Goal: Transaction & Acquisition: Purchase product/service

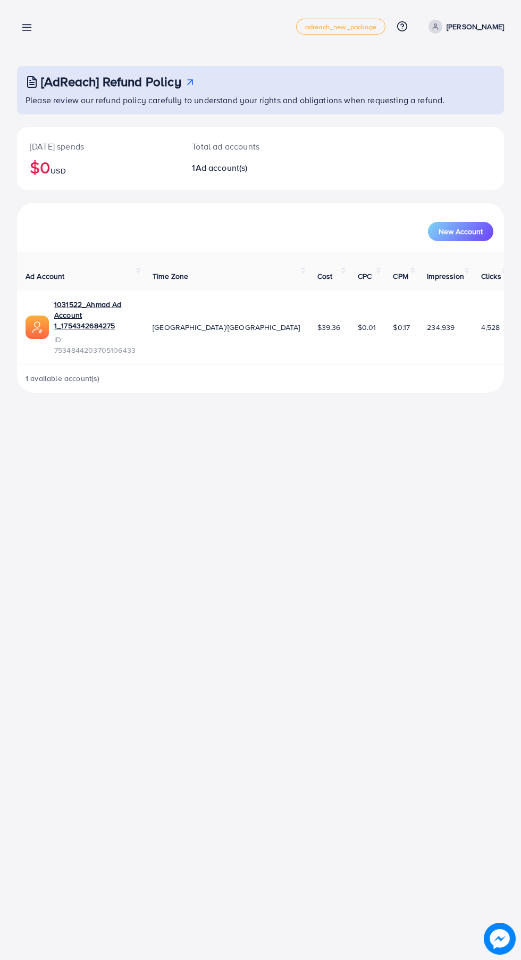
click at [27, 25] on line at bounding box center [27, 25] width 9 height 0
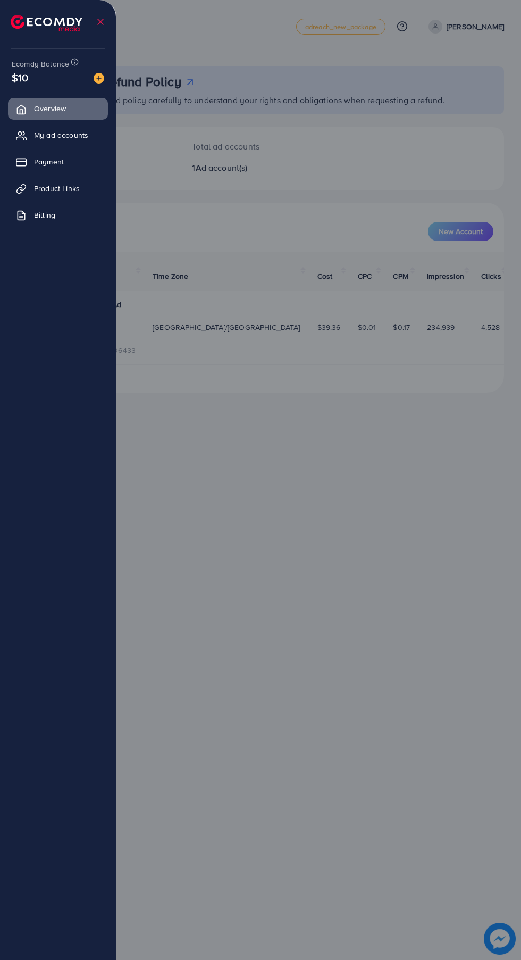
click at [64, 157] on span "Payment" at bounding box center [49, 161] width 30 height 11
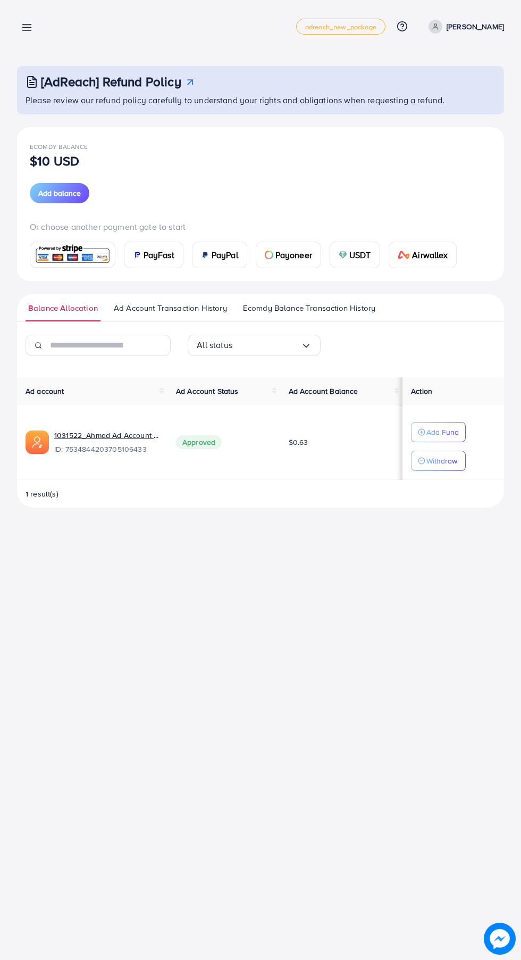
click at [155, 242] on div "PayFast" at bounding box center [153, 255] width 59 height 26
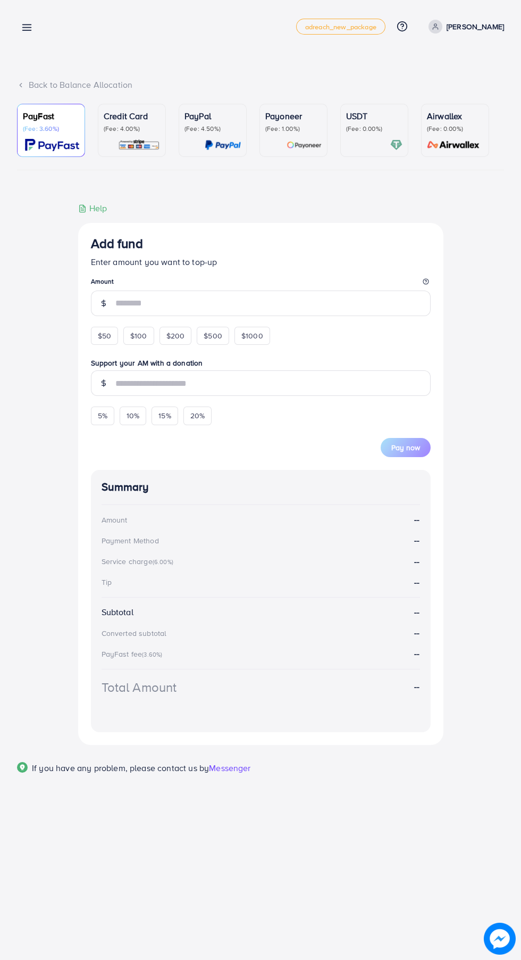
click at [104, 338] on span "$50" at bounding box center [104, 335] width 13 height 11
type input "**"
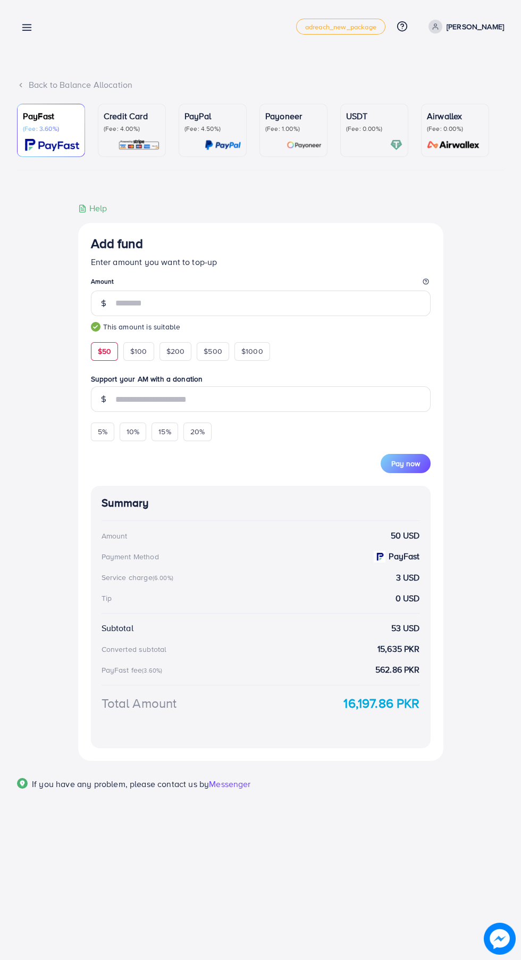
click at [22, 22] on icon at bounding box center [26, 27] width 11 height 11
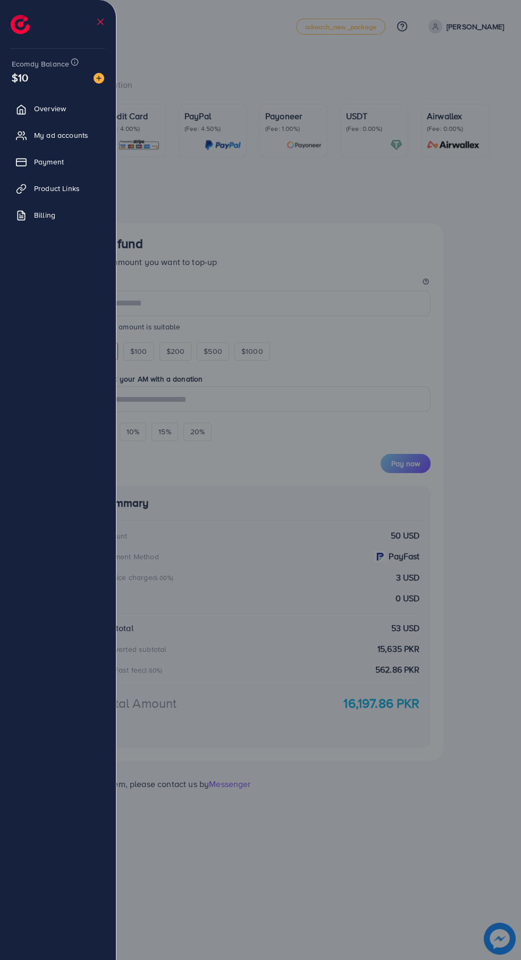
click at [21, 189] on icon at bounding box center [21, 189] width 11 height 11
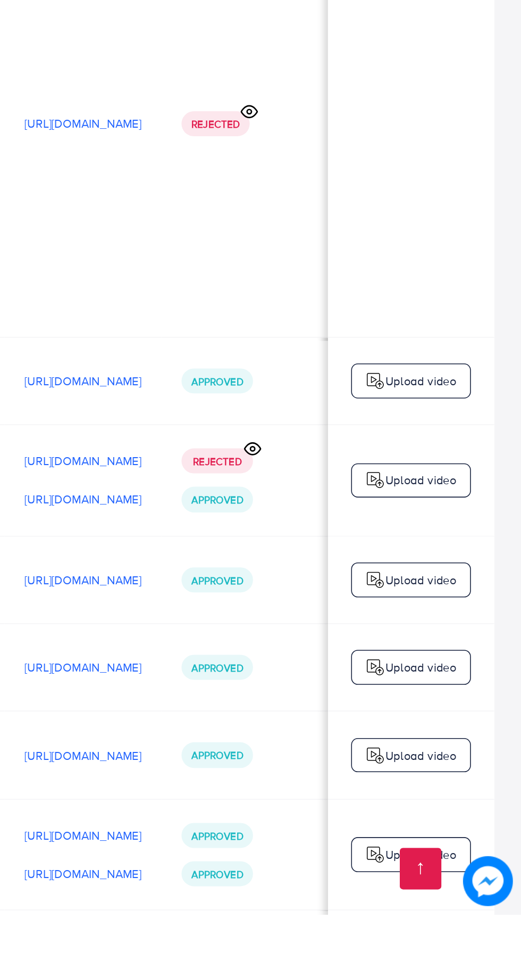
scroll to position [0, 323]
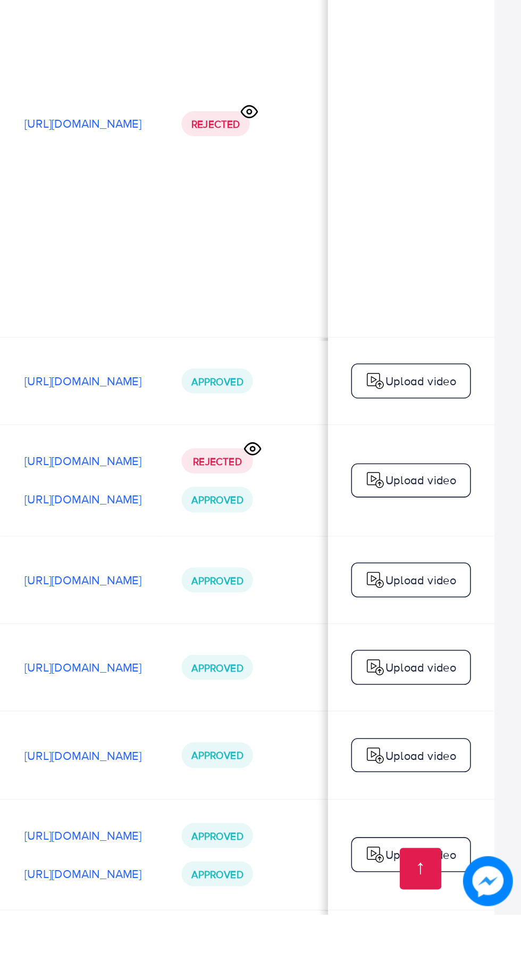
click at [353, 959] on icon at bounding box center [347, 976] width 11 height 11
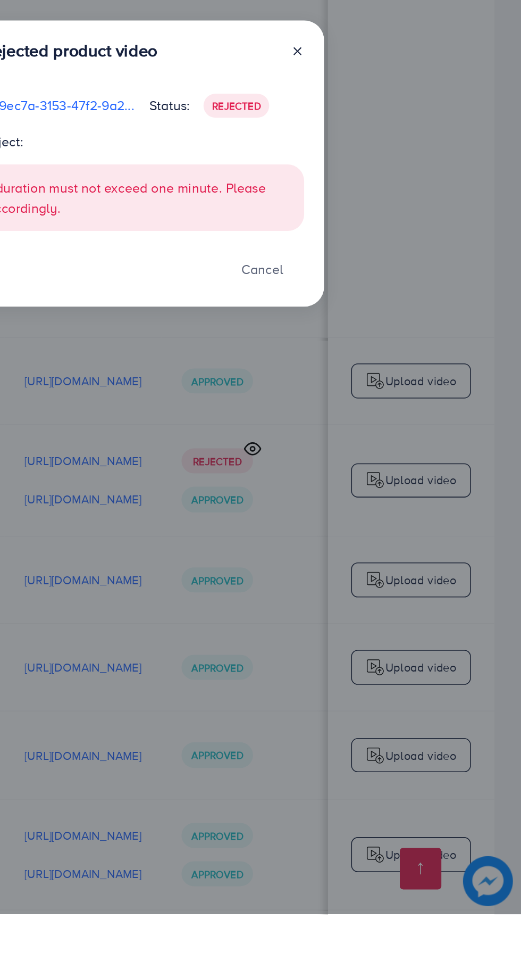
scroll to position [406, 0]
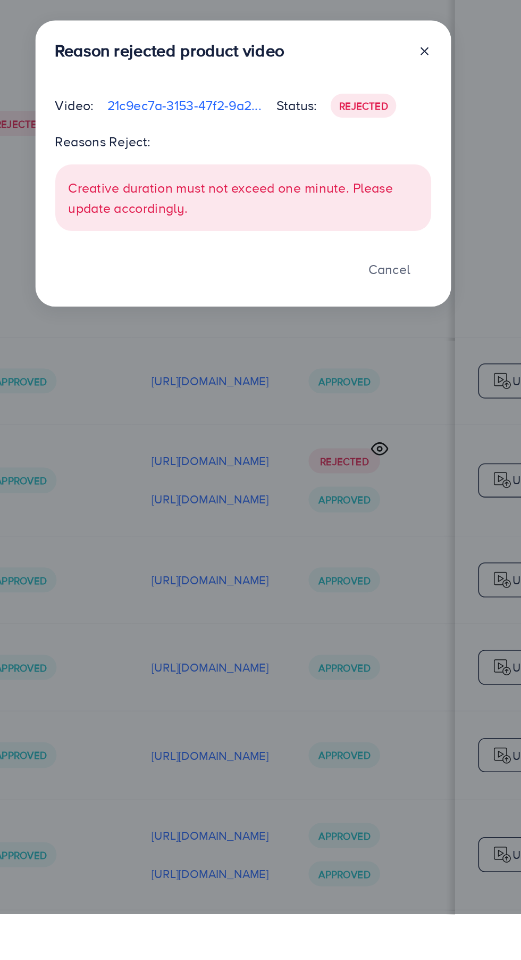
click at [380, 412] on icon at bounding box center [378, 408] width 9 height 9
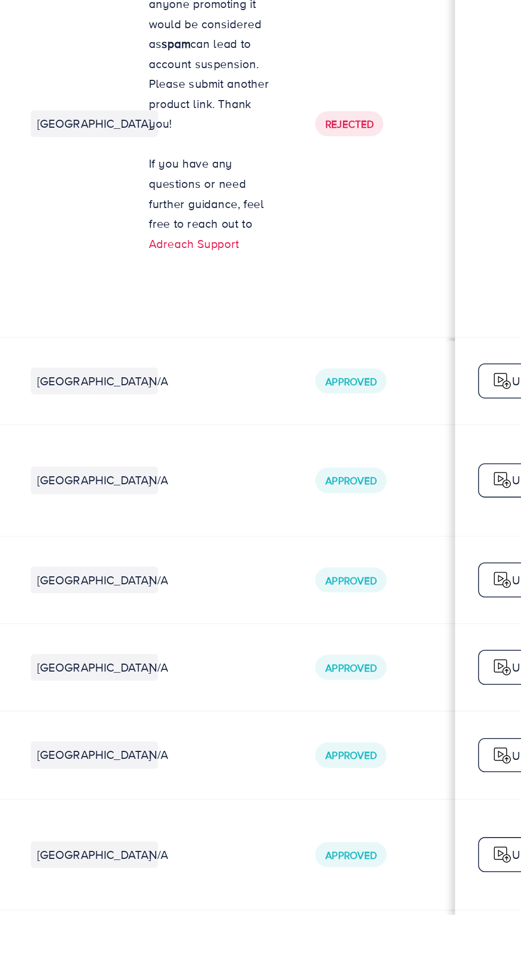
scroll to position [0, 0]
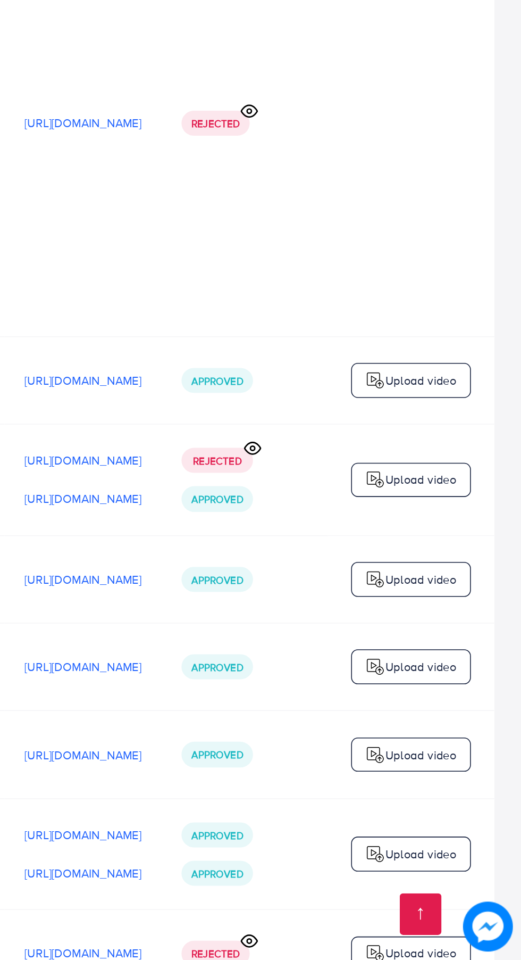
scroll to position [487, 0]
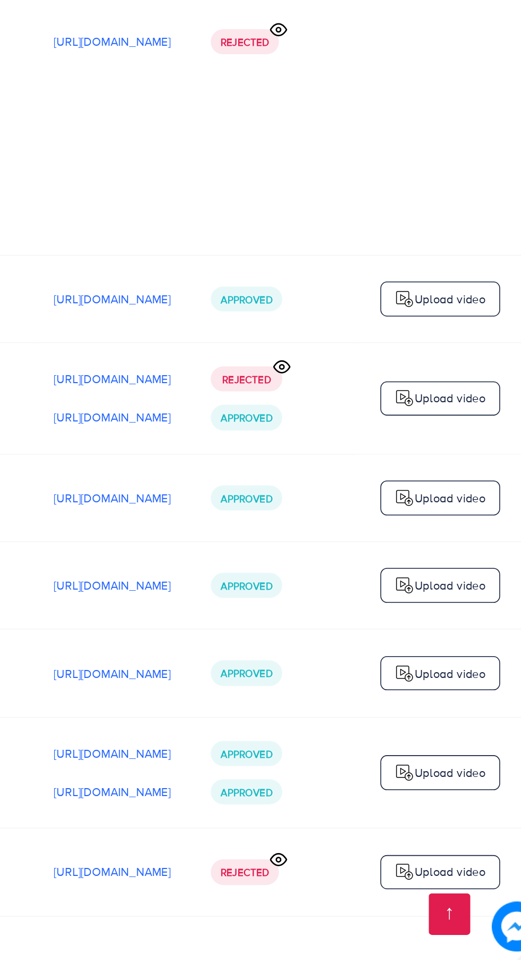
click at [457, 893] on div "Upload video" at bounding box center [451, 904] width 77 height 22
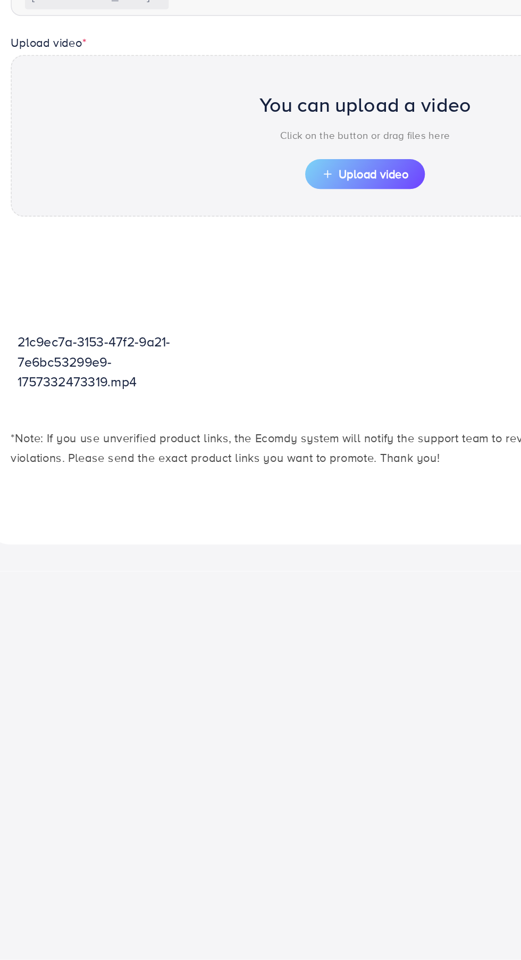
click at [260, 460] on span "Upload video" at bounding box center [260, 457] width 55 height 7
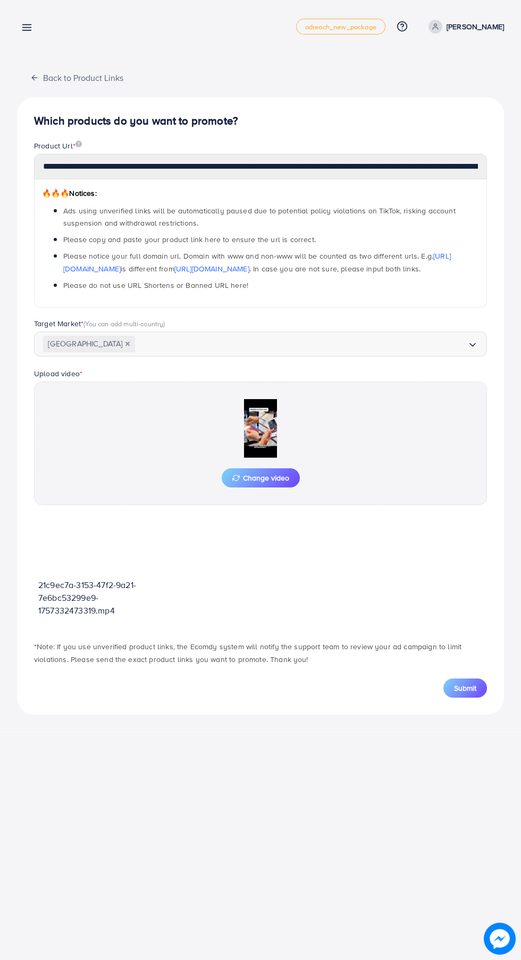
click at [465, 687] on span "Submit" at bounding box center [465, 688] width 22 height 11
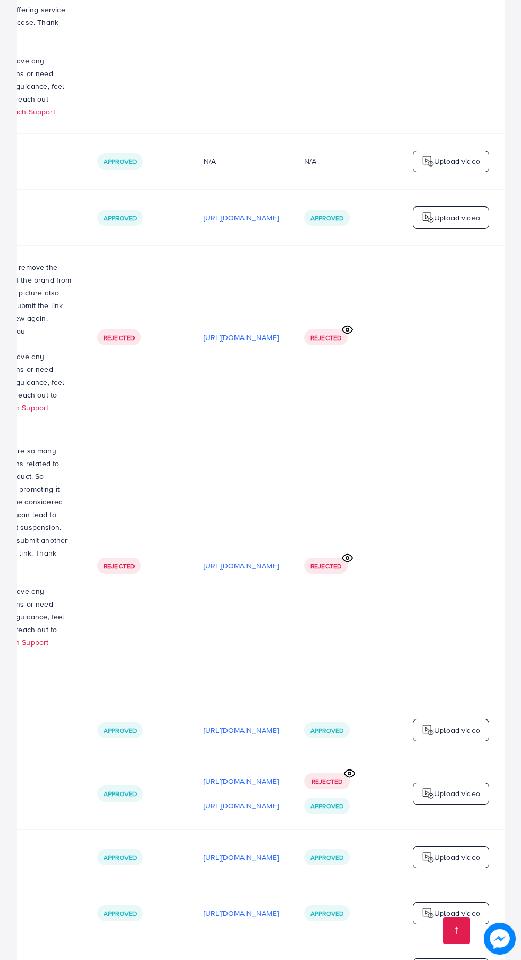
scroll to position [421, 0]
